Goal: Information Seeking & Learning: Understand process/instructions

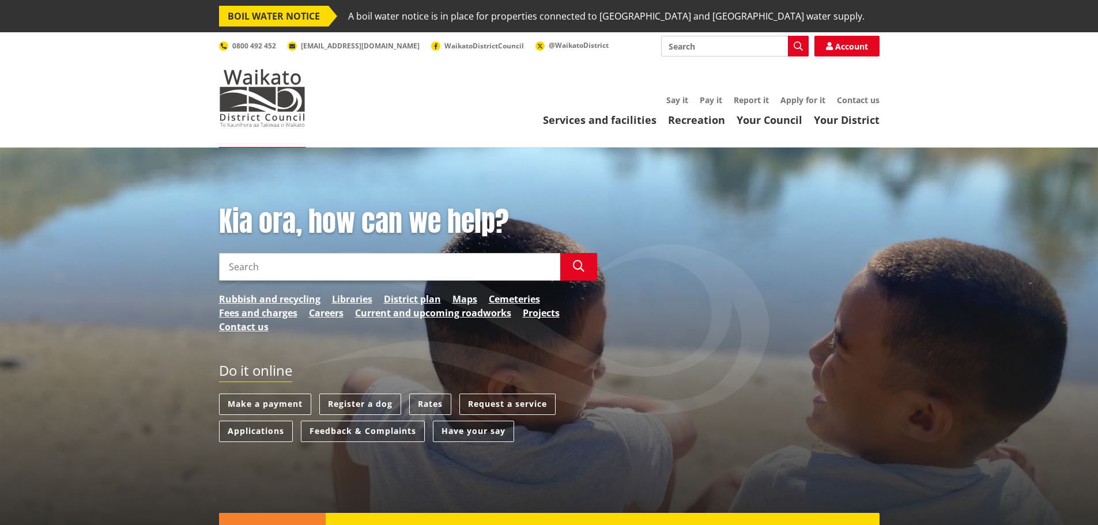
click at [402, 263] on input "Search" at bounding box center [389, 267] width 341 height 28
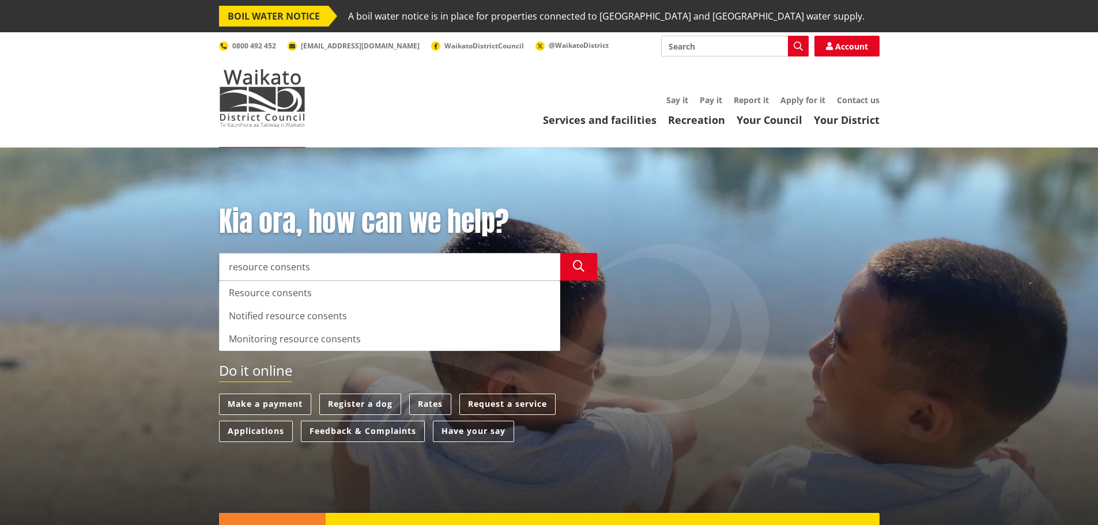
type input "resource consents"
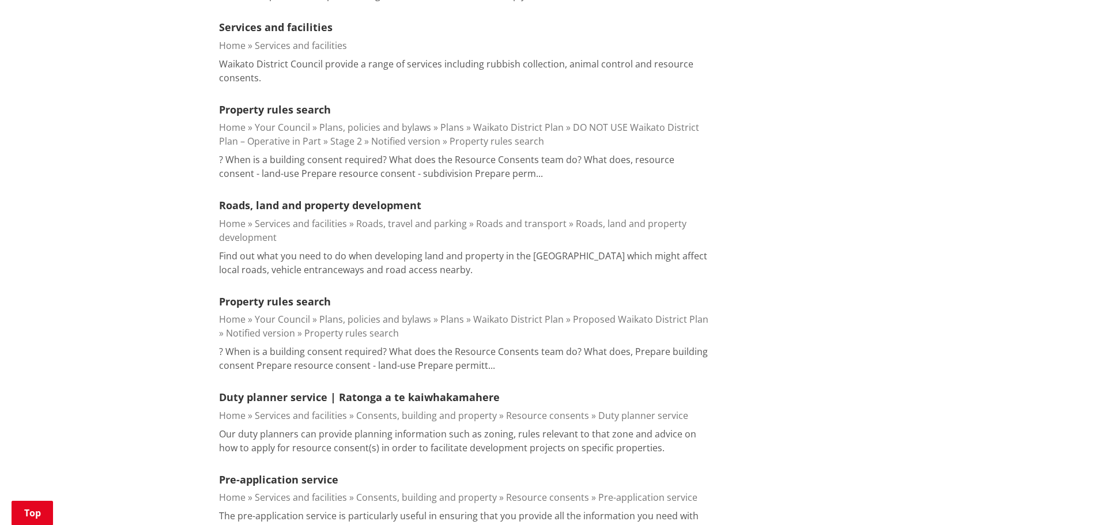
scroll to position [1455, 0]
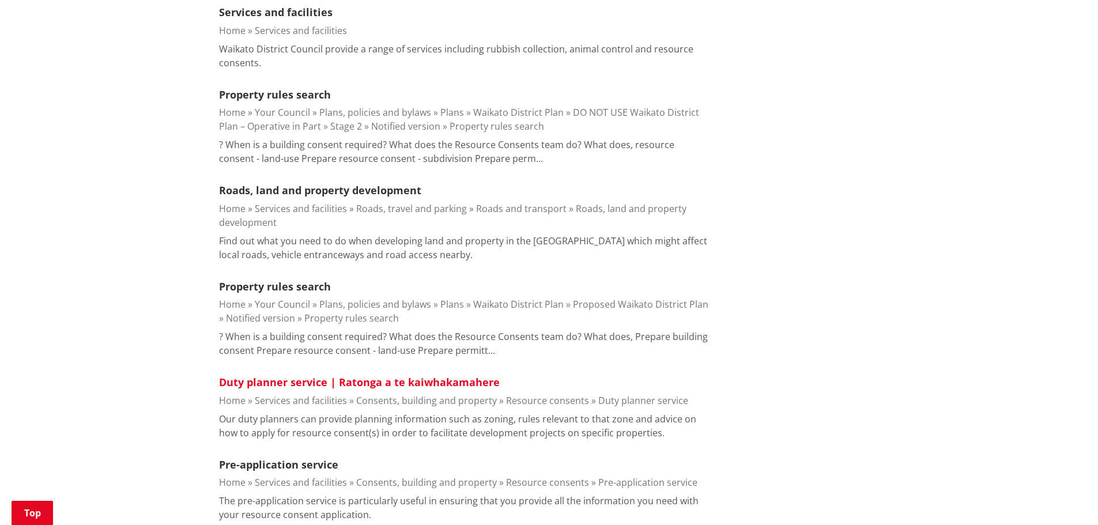
click at [311, 375] on link "Duty planner service | Ratonga a te kaiwhakamahere" at bounding box center [359, 382] width 281 height 14
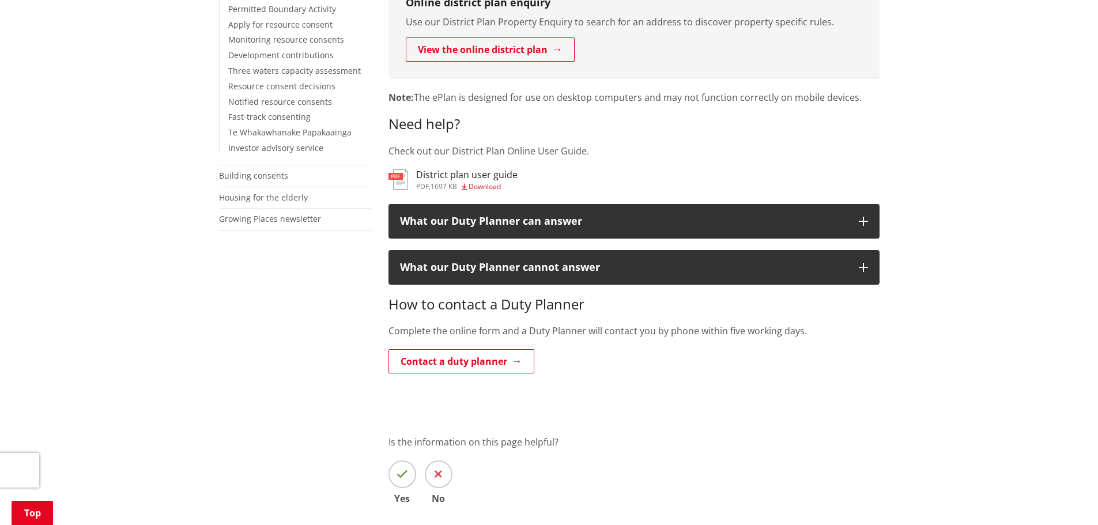
scroll to position [419, 0]
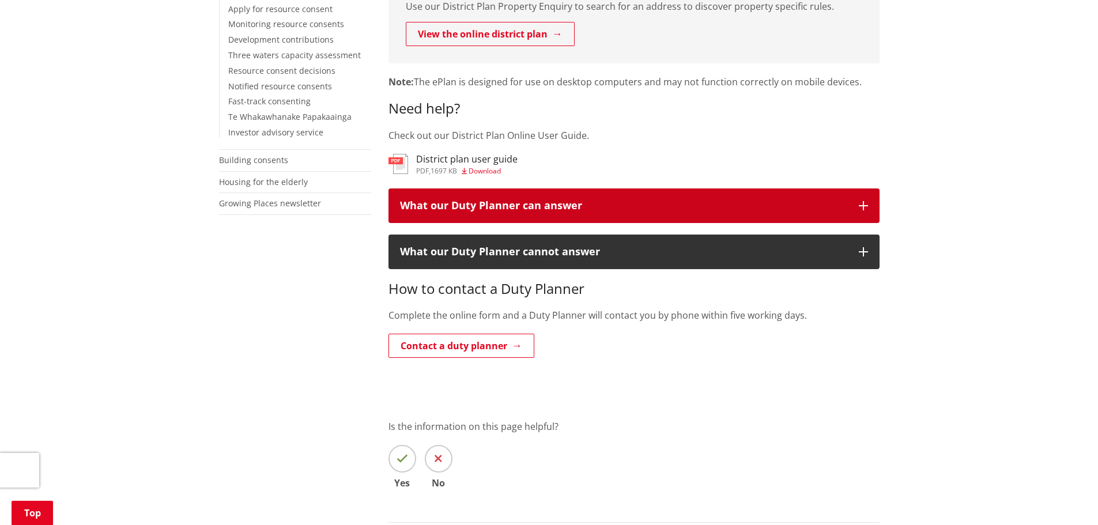
click at [866, 208] on icon "button" at bounding box center [863, 205] width 9 height 9
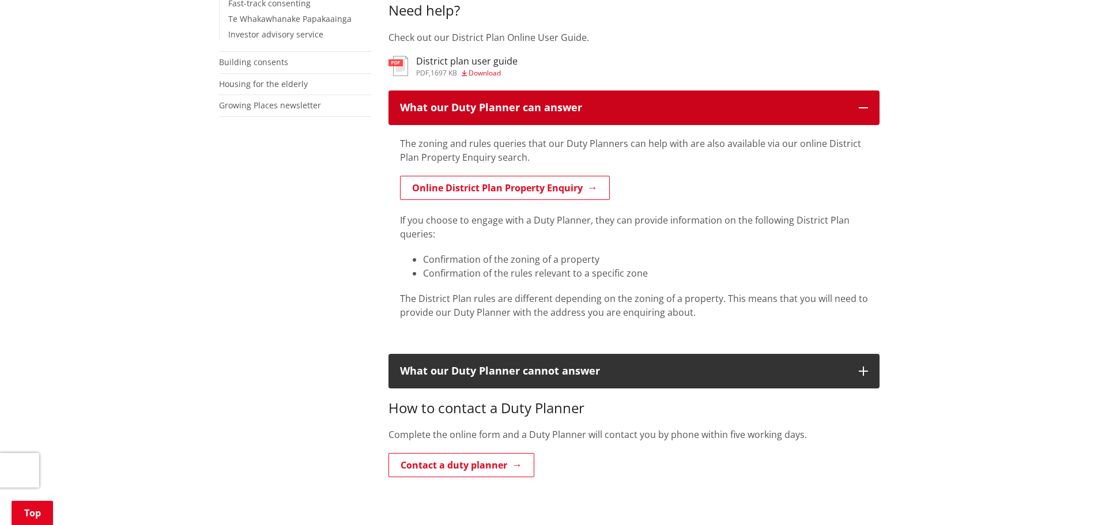
scroll to position [539, 0]
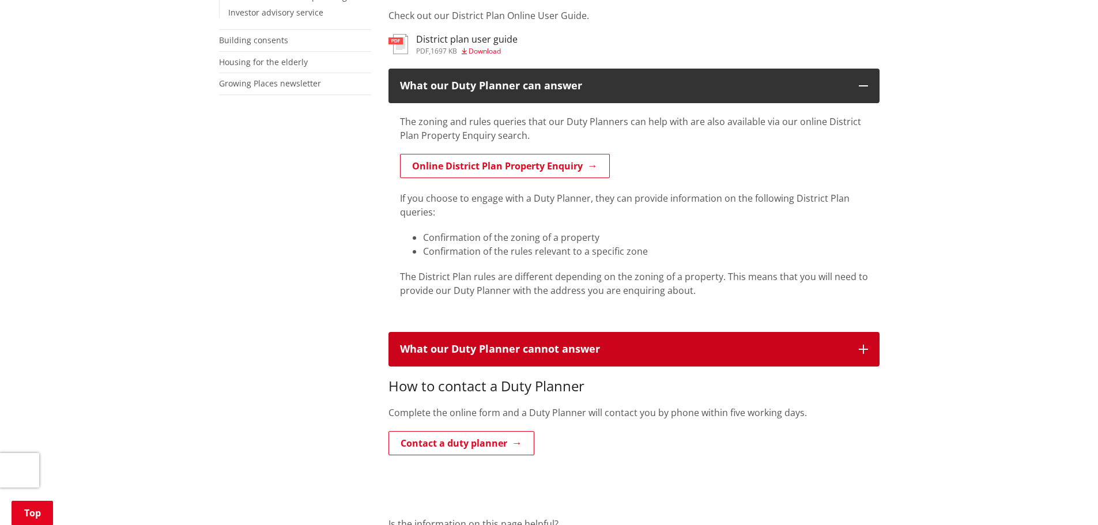
click at [867, 345] on icon "button" at bounding box center [863, 349] width 9 height 9
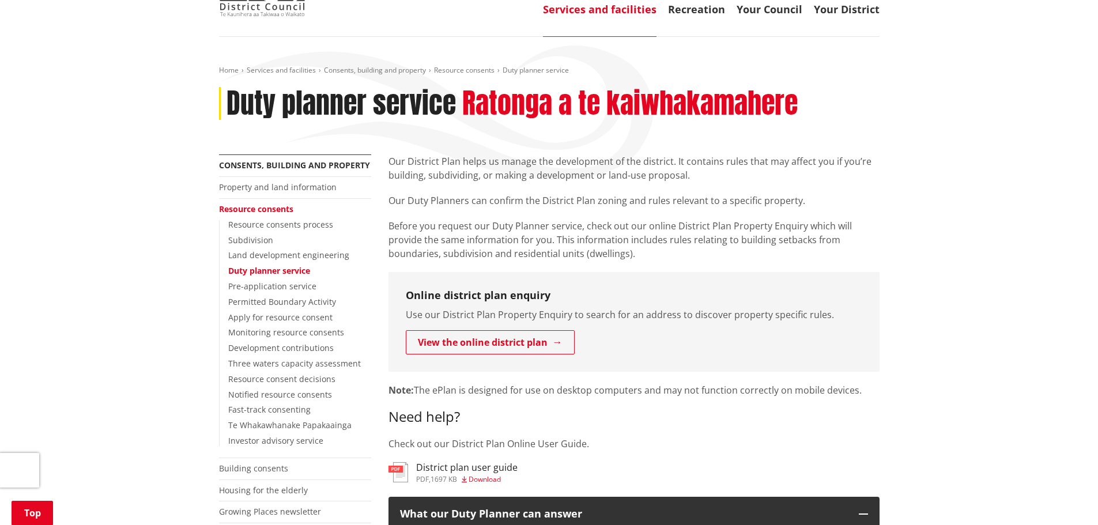
scroll to position [135, 0]
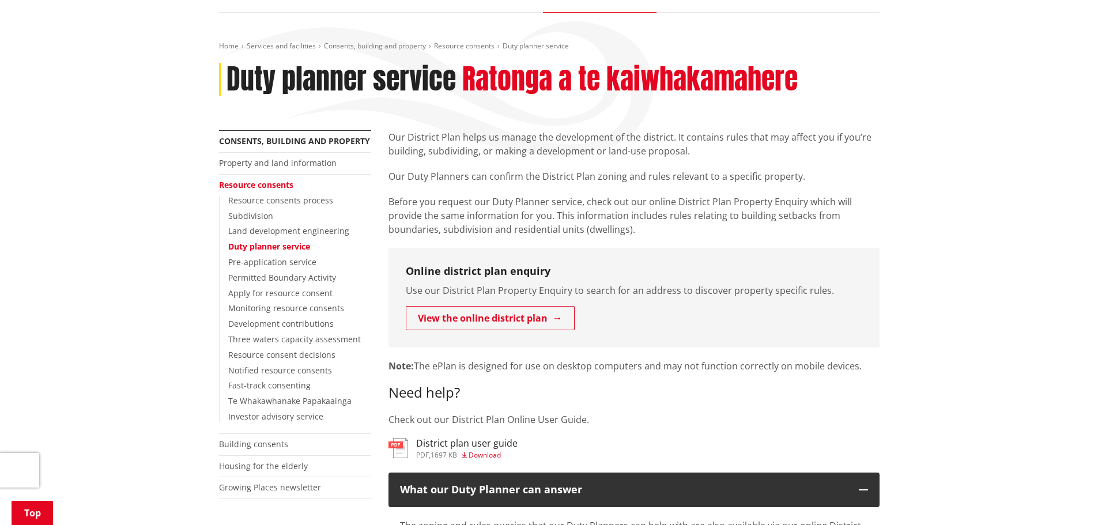
click at [273, 187] on link "Resource consents" at bounding box center [256, 184] width 74 height 11
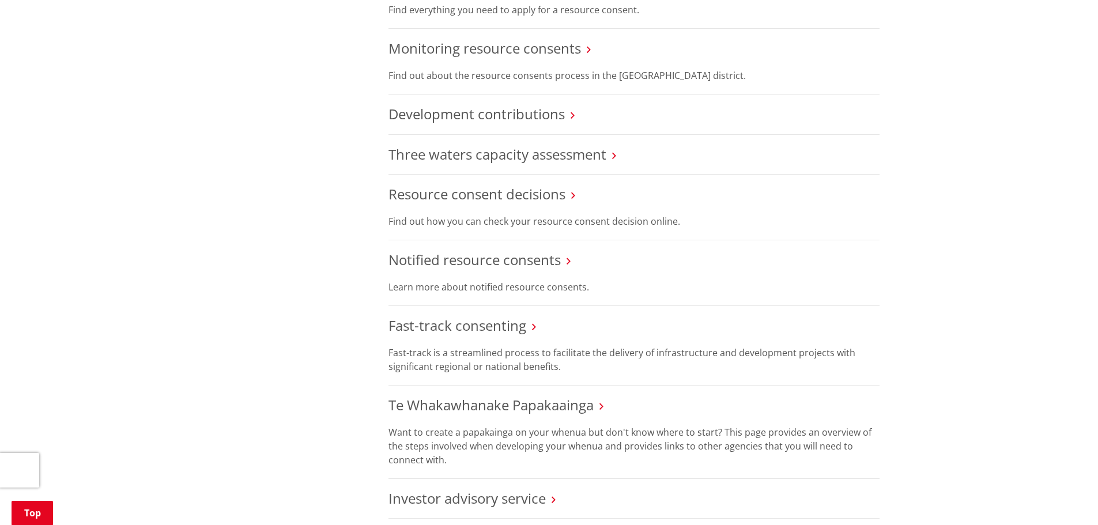
scroll to position [943, 0]
click at [544, 197] on link "Resource consent decisions" at bounding box center [476, 191] width 177 height 19
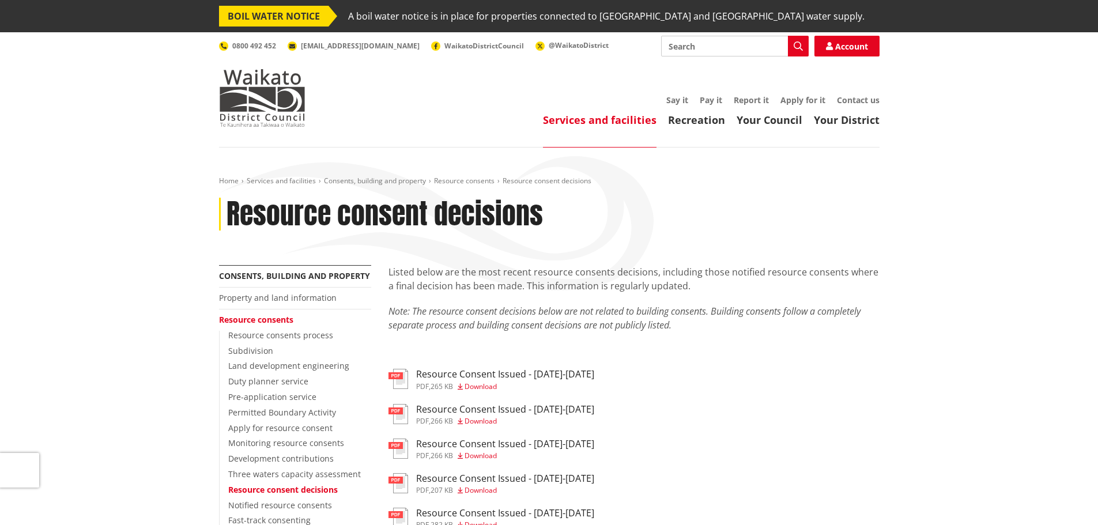
click at [483, 379] on h3 "Resource Consent Issued - [DATE]-[DATE]" at bounding box center [505, 374] width 178 height 11
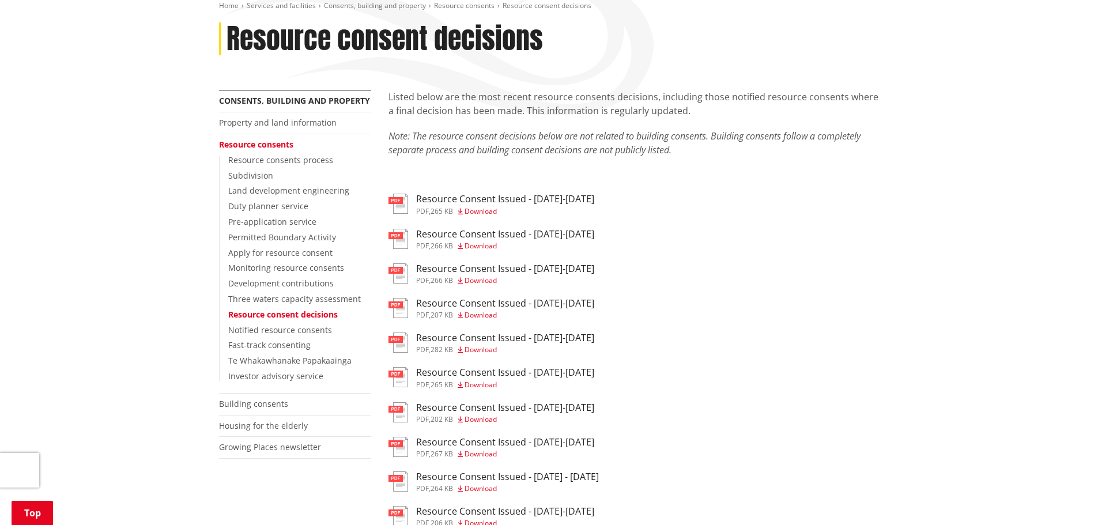
scroll to position [179, 0]
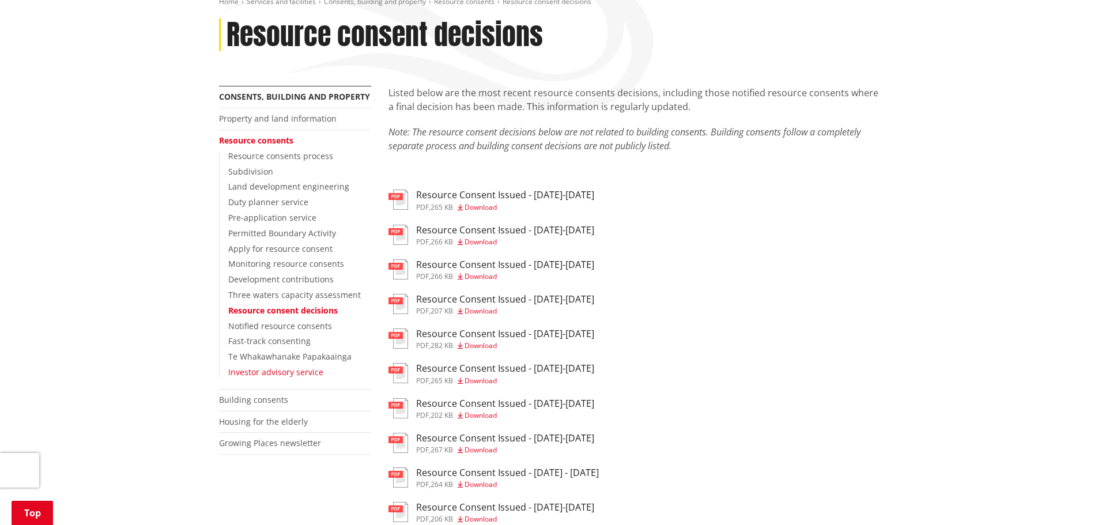
click at [300, 375] on link "Investor advisory service" at bounding box center [275, 372] width 95 height 11
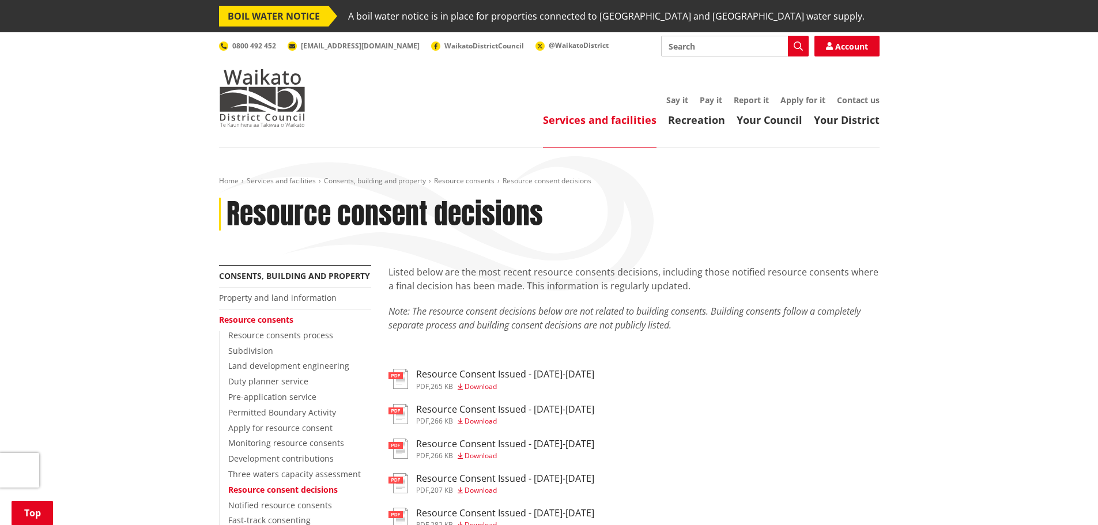
scroll to position [179, 0]
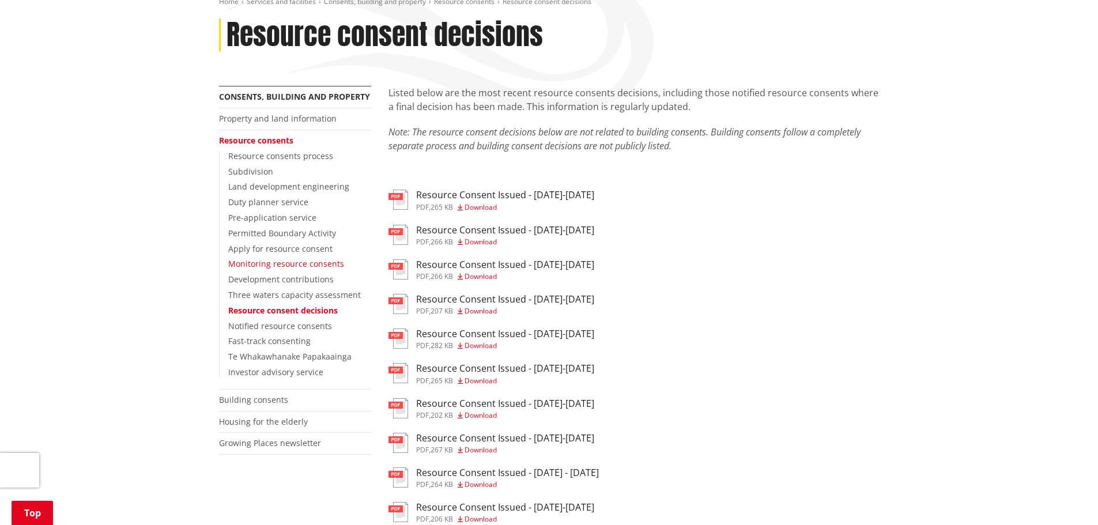
click at [307, 264] on link "Monitoring resource consents" at bounding box center [286, 263] width 116 height 11
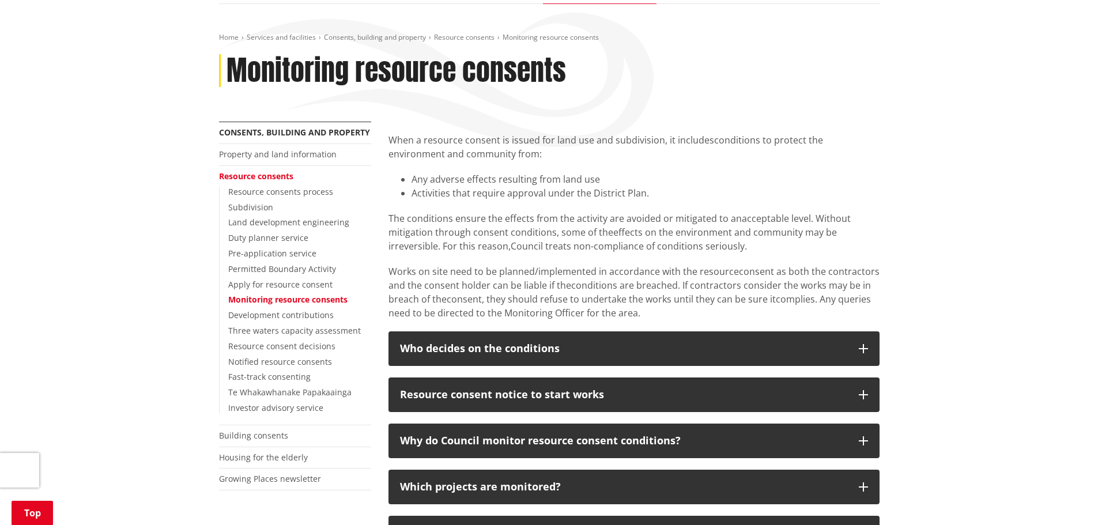
scroll to position [138, 0]
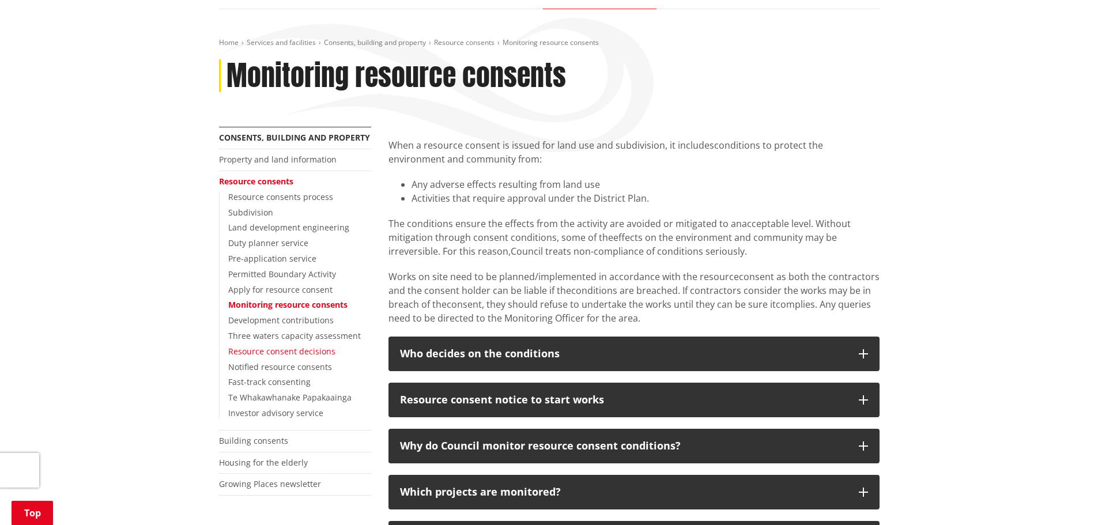
click at [290, 350] on link "Resource consent decisions" at bounding box center [281, 351] width 107 height 11
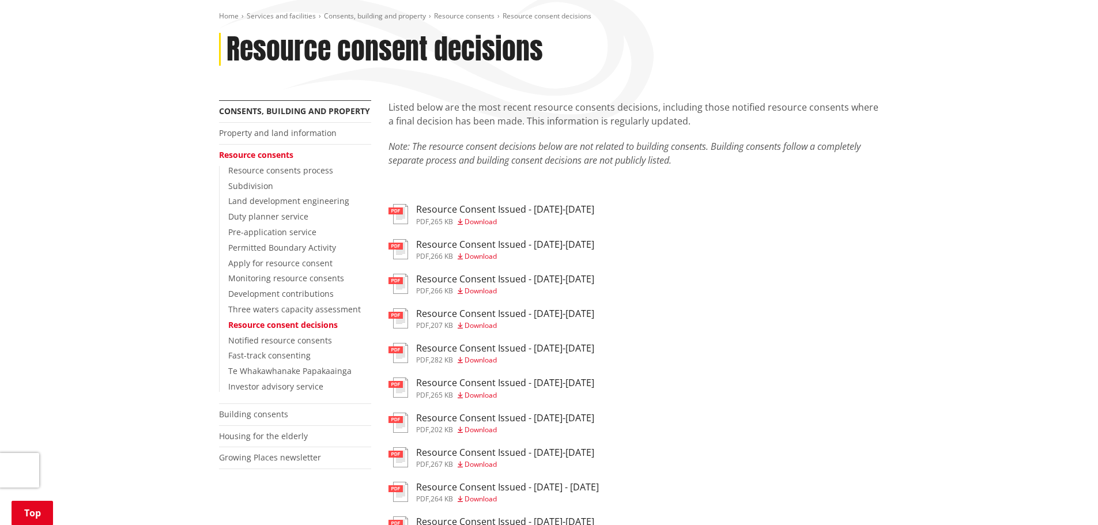
scroll to position [171, 0]
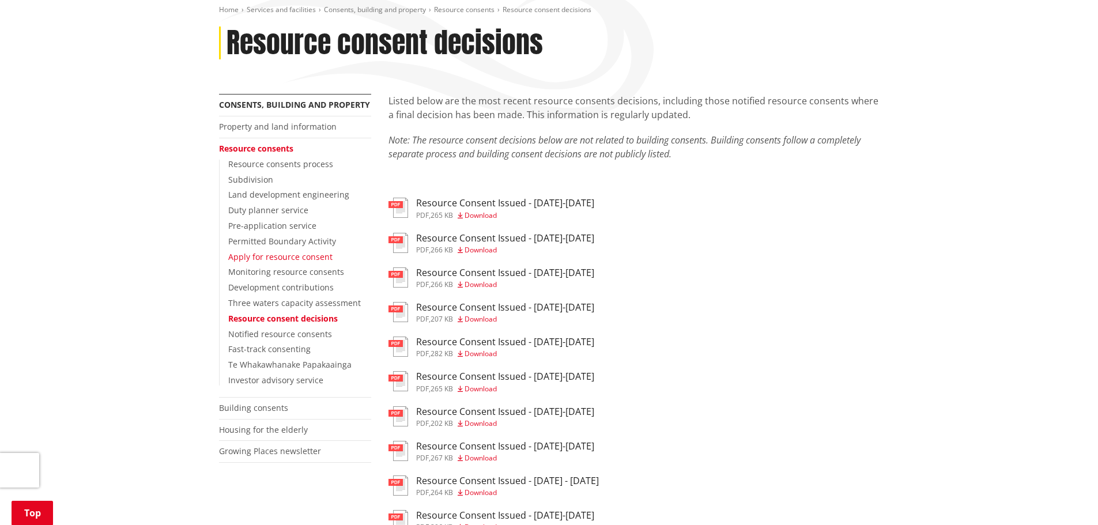
click at [300, 253] on link "Apply for resource consent" at bounding box center [280, 256] width 104 height 11
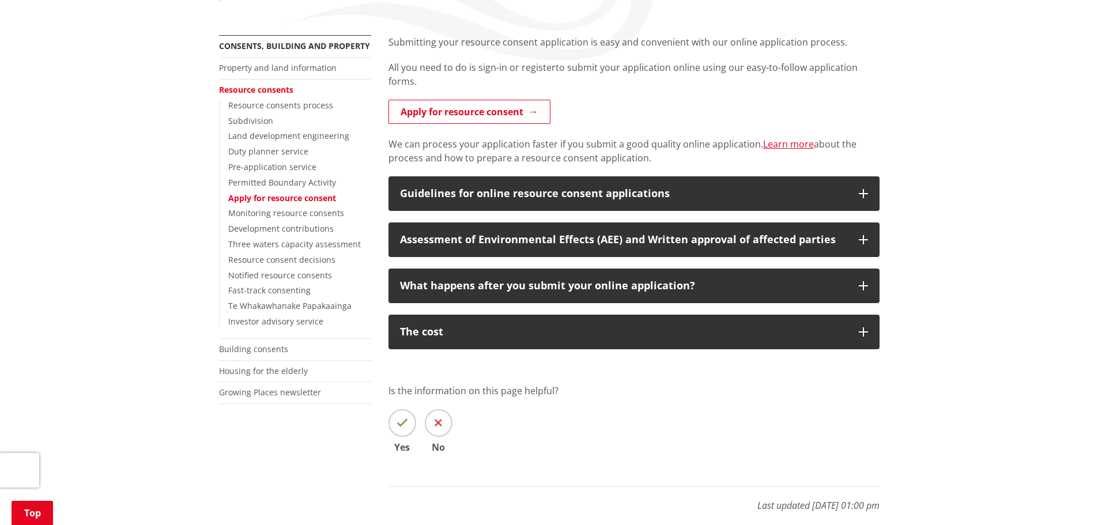
scroll to position [232, 0]
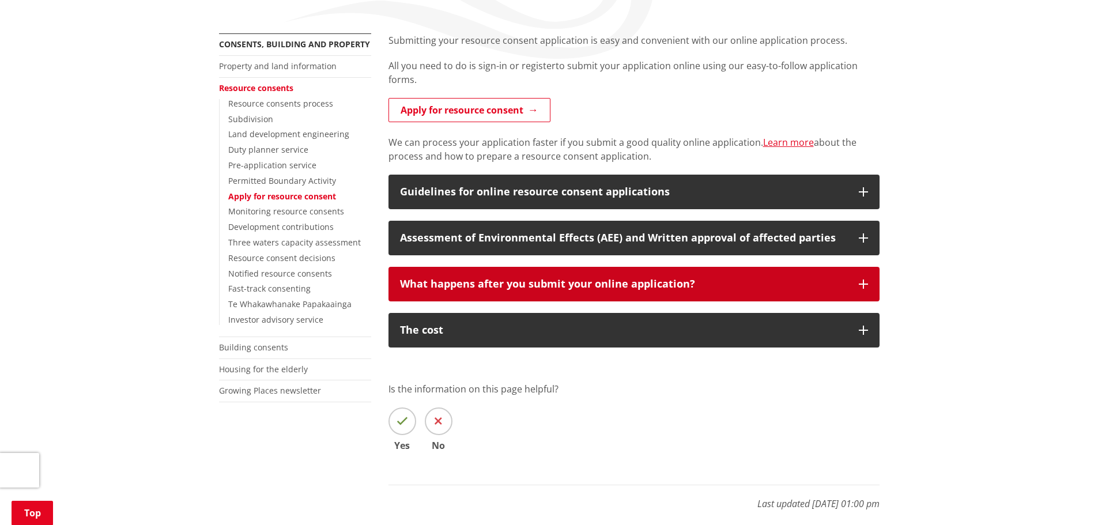
click at [869, 284] on button "What happens after you submit your online application?" at bounding box center [633, 284] width 491 height 35
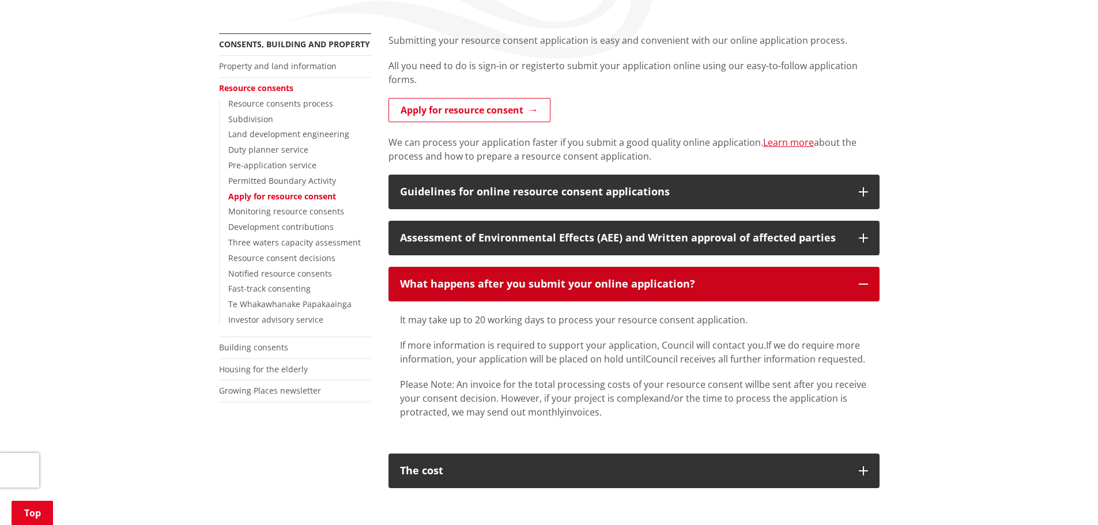
click at [869, 284] on button "What happens after you submit your online application?" at bounding box center [633, 284] width 491 height 35
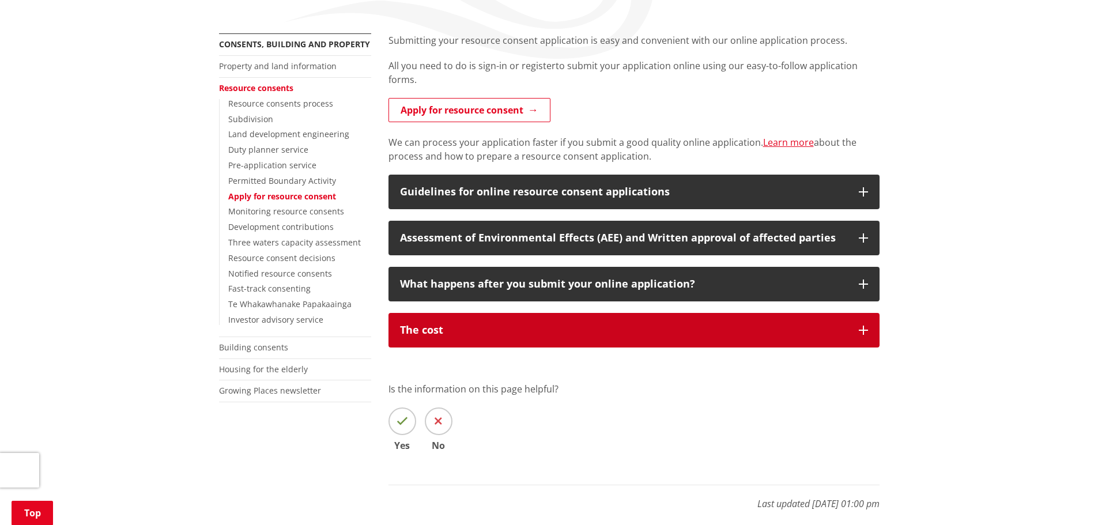
click at [863, 328] on icon "button" at bounding box center [863, 330] width 9 height 9
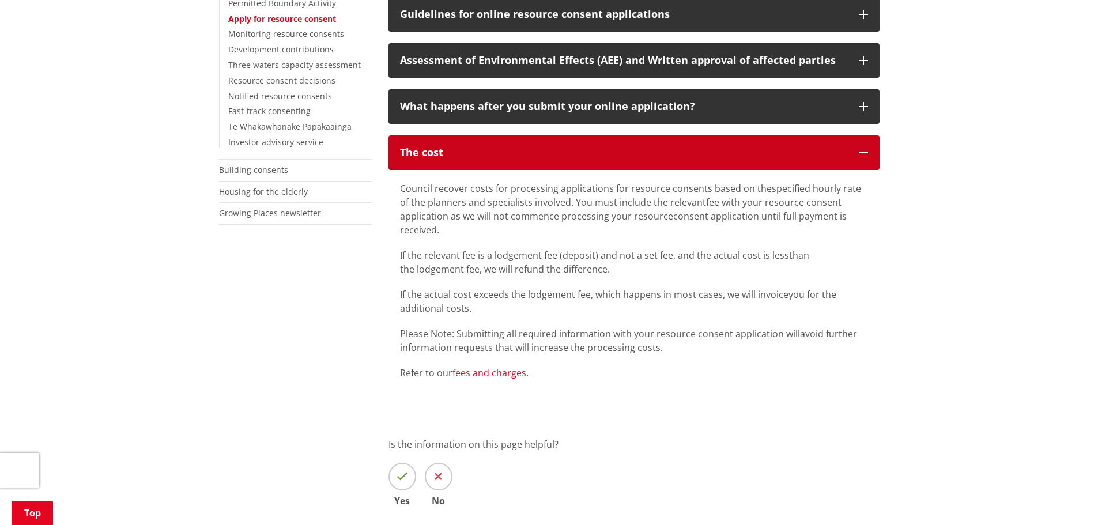
scroll to position [0, 0]
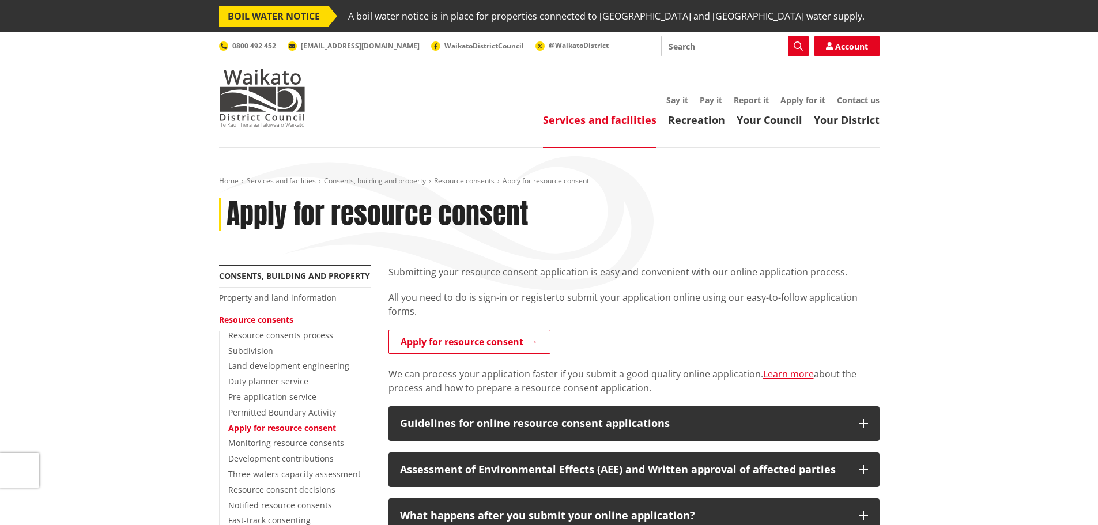
click at [1096, 74] on header "Toggle search Toggle navigation Services and facilities Recreation Your Council…" at bounding box center [549, 89] width 1098 height 115
